Goal: Transaction & Acquisition: Purchase product/service

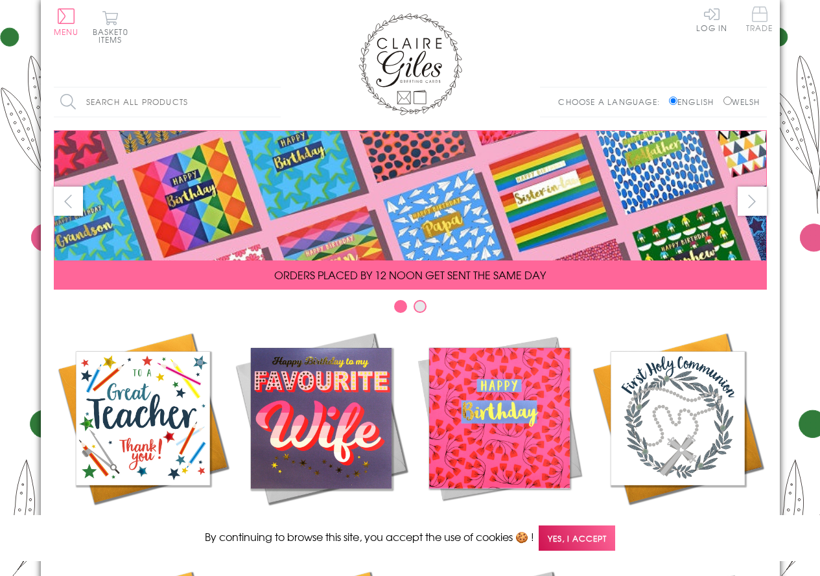
click at [763, 16] on span "Trade" at bounding box center [759, 18] width 27 height 25
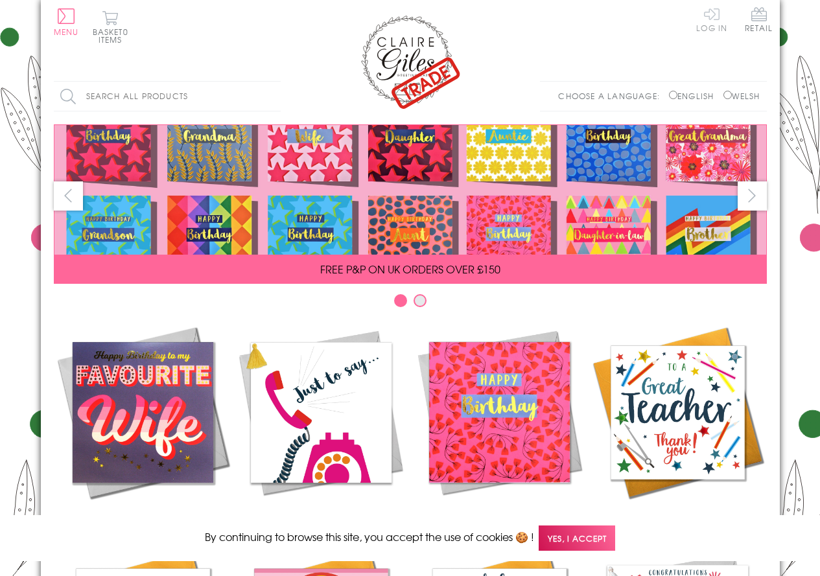
click at [718, 16] on link "Log In" at bounding box center [711, 18] width 31 height 25
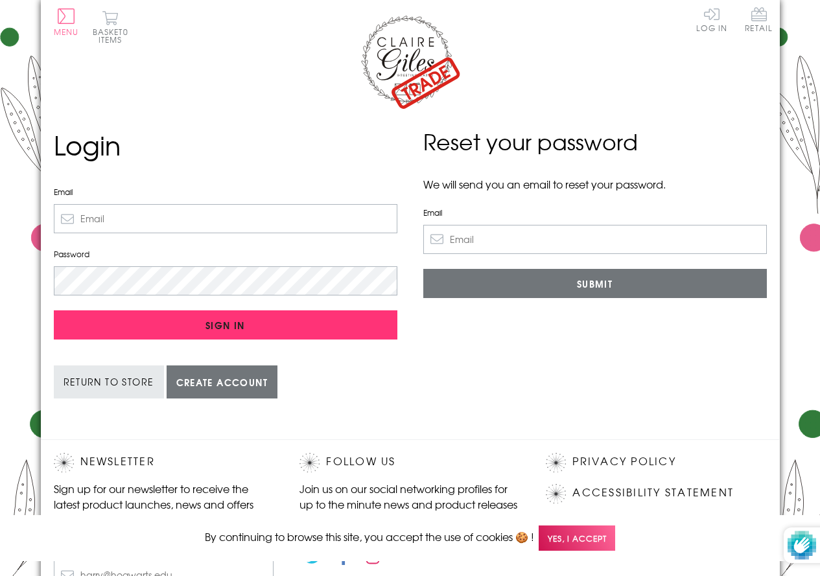
type input "admin@griffinbooks.co.uk"
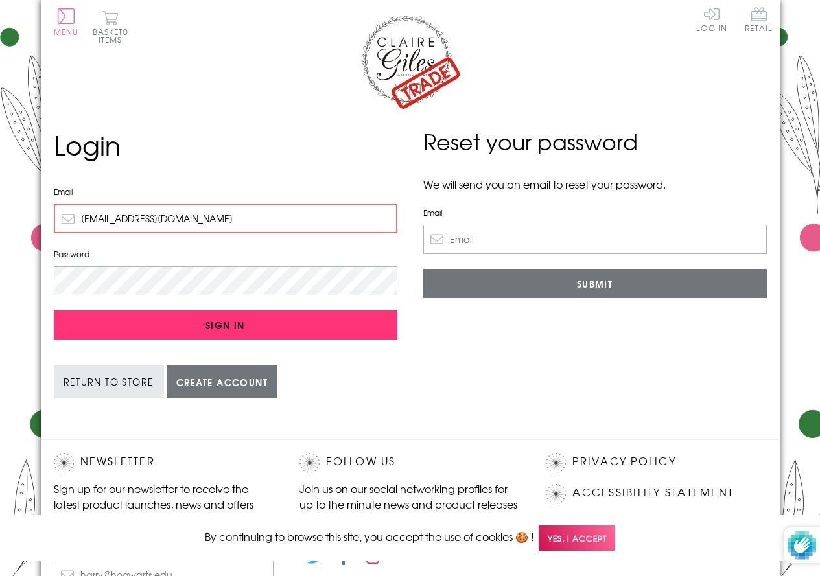
click at [220, 325] on input "Sign In" at bounding box center [226, 325] width 344 height 29
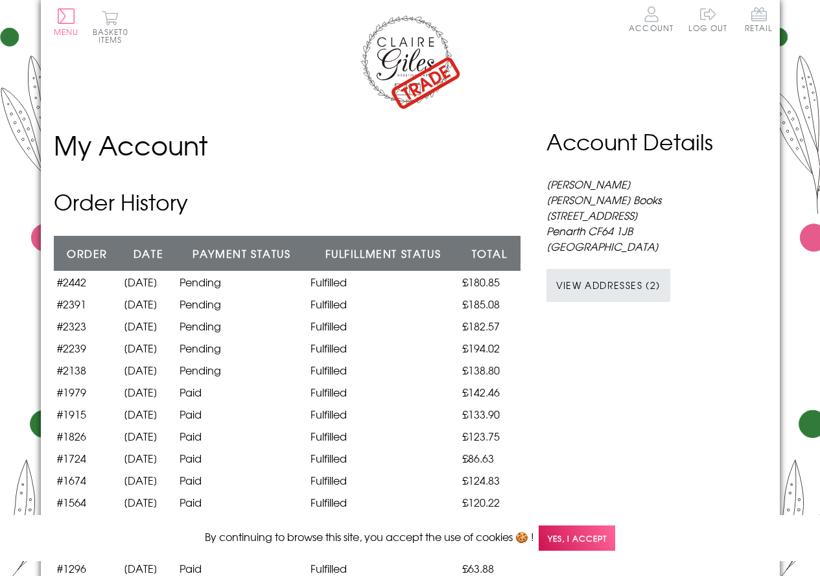
click at [410, 60] on img at bounding box center [411, 61] width 104 height 97
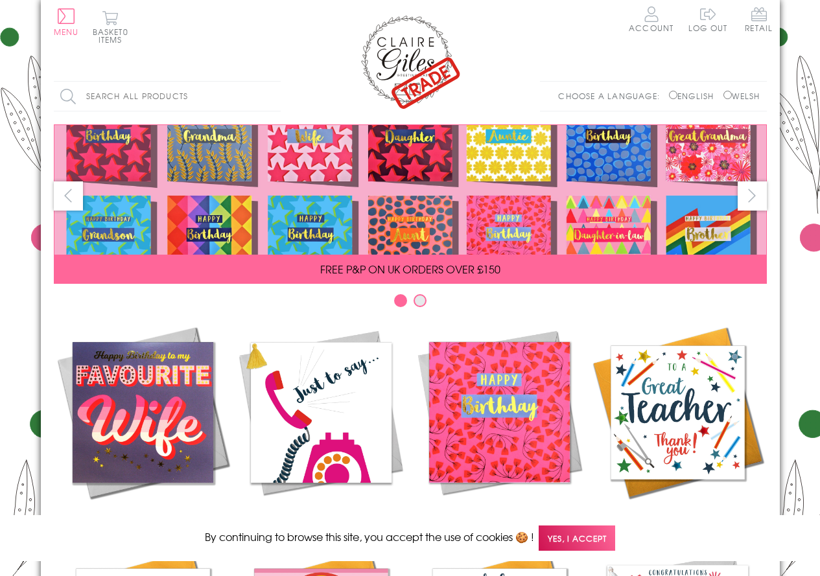
click at [156, 95] on input "Search all products" at bounding box center [167, 96] width 227 height 29
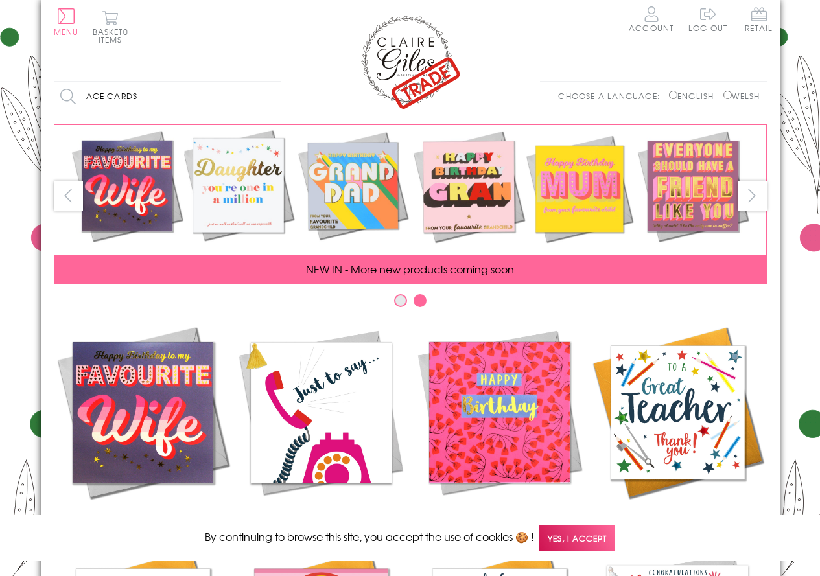
type input "age cards"
click at [268, 82] on input "Search" at bounding box center [274, 96] width 13 height 29
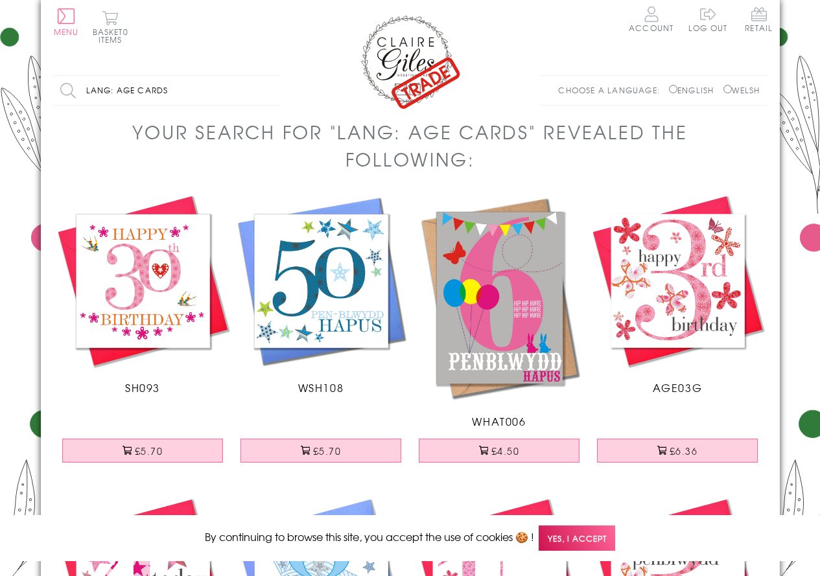
drag, startPoint x: 205, startPoint y: 94, endPoint x: 33, endPoint y: 83, distance: 172.2
type input "priodas hapus"
click at [268, 76] on input "Search" at bounding box center [274, 90] width 13 height 29
